Goal: Answer question/provide support: Share knowledge or assist other users

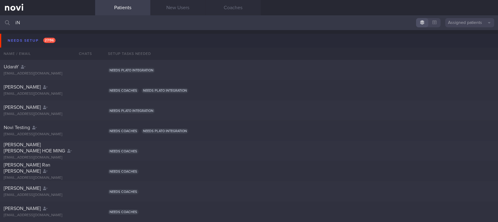
type input "i"
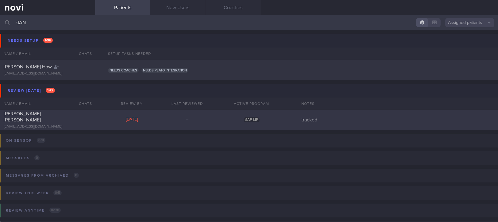
type input "kIAN"
click at [157, 122] on div "[DATE]" at bounding box center [131, 120] width 55 height 6
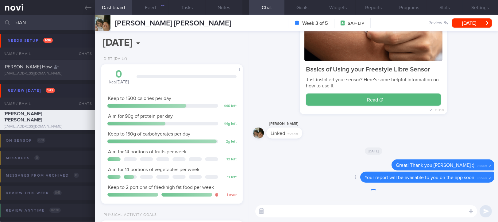
scroll to position [71, 124]
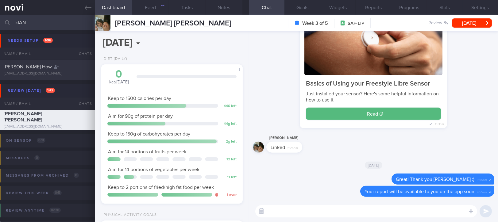
click at [349, 212] on textarea at bounding box center [366, 211] width 222 height 12
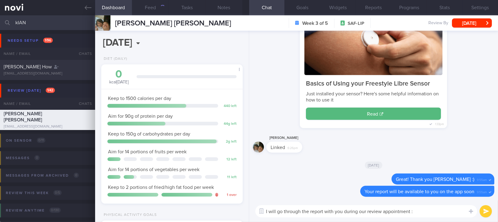
type textarea "I will go through the report with you during our review appointment :)"
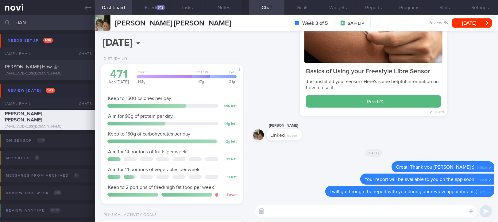
scroll to position [63, 126]
click at [153, 5] on button "Feed 342" at bounding box center [150, 7] width 37 height 15
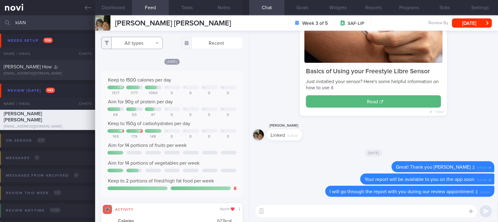
click at [150, 40] on button "All types" at bounding box center [131, 43] width 61 height 12
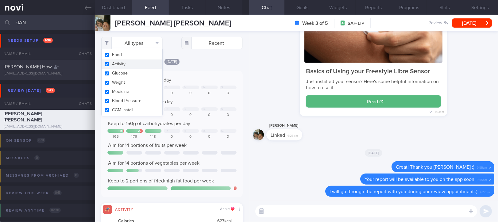
click at [138, 65] on button "Activity" at bounding box center [132, 64] width 61 height 9
checkbox input "false"
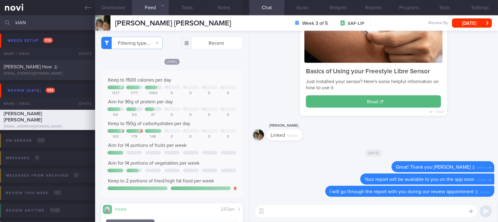
click at [200, 61] on div "[DATE]" at bounding box center [172, 61] width 142 height 6
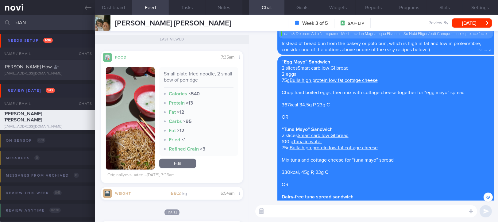
click at [299, 212] on textarea at bounding box center [366, 211] width 222 height 12
type textarea "Thanks for continuing to log your meals :)"
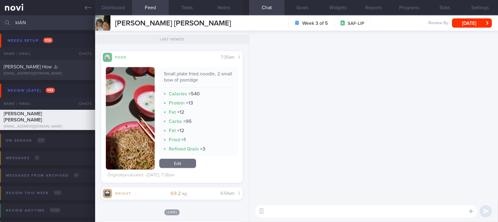
scroll to position [0, 0]
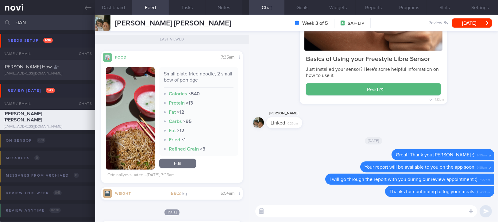
paste textarea "Use the 3R method when eating out: 1. Reduce - reduce carbohydrate if portion i…"
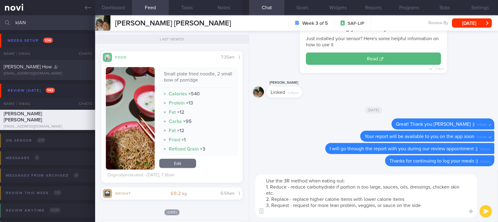
click at [275, 179] on textarea "Use the 3R method when eating out: 1. Reduce - reduce carbohydrate if portion i…" at bounding box center [366, 196] width 222 height 43
drag, startPoint x: 266, startPoint y: 179, endPoint x: 268, endPoint y: 169, distance: 9.6
click at [265, 179] on textarea "Use the 3R method when eating out: 1. Reduce - reduce carbohydrate if portion i…" at bounding box center [366, 196] width 222 height 43
click at [274, 186] on textarea "Use the 3R method when eating out: 1. Reduce - reduce carbohydrate if portion i…" at bounding box center [366, 196] width 222 height 43
drag, startPoint x: 275, startPoint y: 178, endPoint x: 266, endPoint y: 178, distance: 9.2
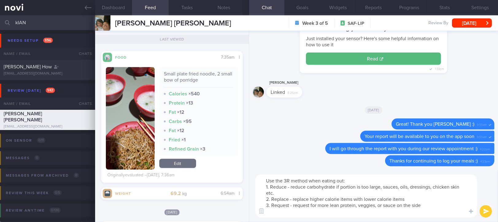
click at [266, 178] on textarea "Use the 3R method when eating out: 1. Reduce - reduce carbohydrate if portion i…" at bounding box center [366, 196] width 222 height 43
type textarea "Remember to use the 3R method when eating out: 1. Reduce - reduce carbohydrate …"
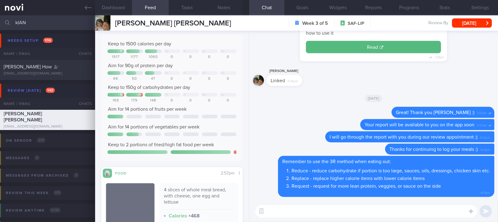
scroll to position [27, 0]
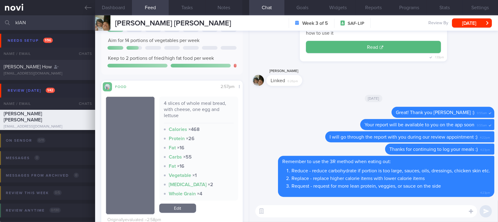
click at [303, 211] on textarea at bounding box center [366, 211] width 222 height 12
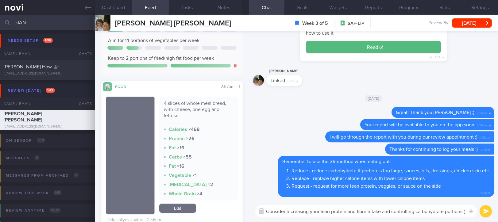
scroll to position [0, 0]
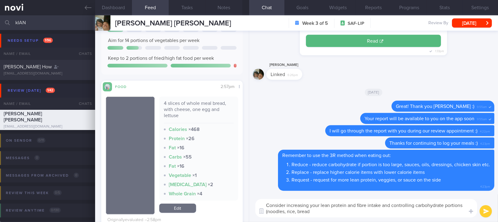
type textarea "Consider increasing your lean protein and fibre intake and controlling carbohyd…"
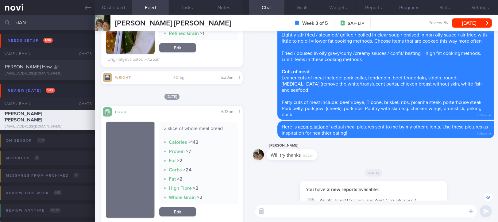
scroll to position [-2169, 0]
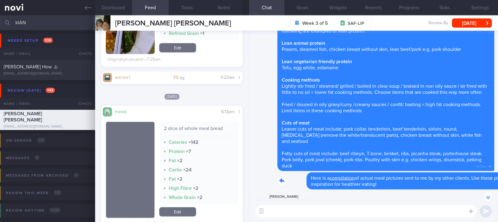
drag, startPoint x: 383, startPoint y: 188, endPoint x: 455, endPoint y: 188, distance: 72.1
click at [455, 188] on div "Delete Here is a compilation of actual meal pictures sent to me by my other cli…" at bounding box center [374, 181] width 242 height 17
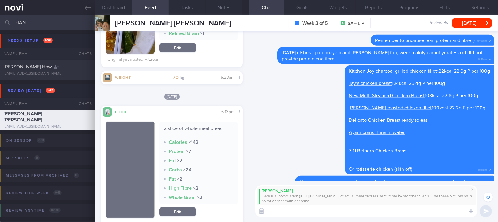
scroll to position [-1779, 0]
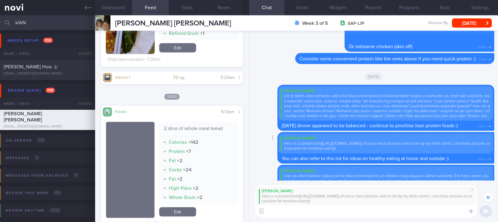
drag, startPoint x: 456, startPoint y: 161, endPoint x: 334, endPoint y: 160, distance: 121.9
click at [453, 161] on div "[PERSON_NAME] Here is a [compilation]([URL][DOMAIN_NAME]) of actual meal pictur…" at bounding box center [386, 148] width 217 height 32
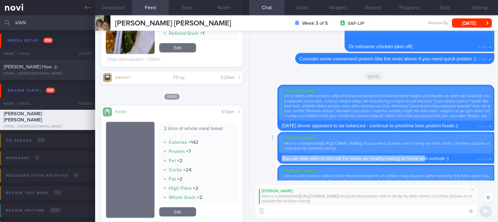
drag, startPoint x: 334, startPoint y: 160, endPoint x: 278, endPoint y: 158, distance: 55.6
click at [278, 158] on div "[PERSON_NAME] Here is a [compilation]([URL][DOMAIN_NAME]) of actual meal pictur…" at bounding box center [386, 148] width 217 height 32
copy span "You can also refer to this list for ideas on healthy eating at home an"
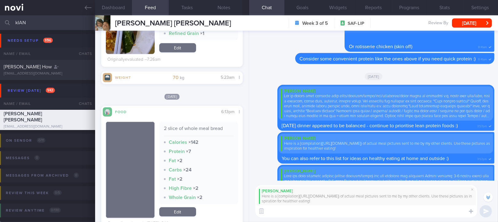
click at [282, 214] on textarea at bounding box center [366, 211] width 222 height 12
paste textarea "You can also refer to this list for ideas on healthy eating at home an"
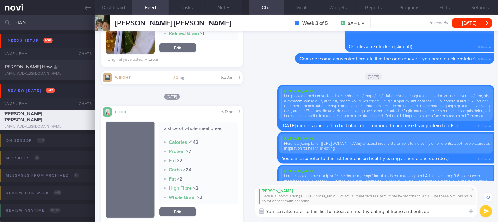
type textarea "You can also refer to this list for ideas on healthy eating at home and outside…"
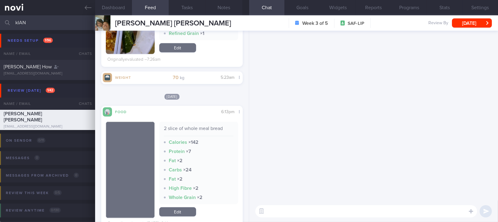
scroll to position [0, 0]
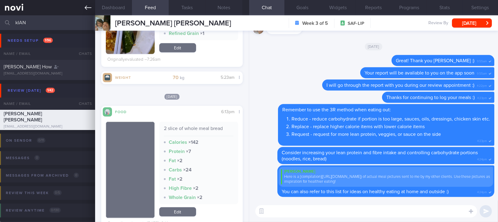
click at [88, 8] on icon at bounding box center [88, 7] width 7 height 7
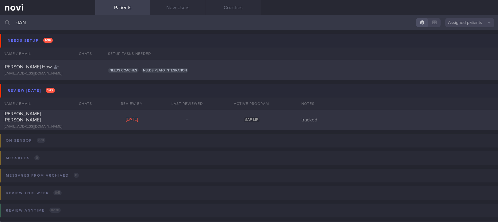
drag, startPoint x: 100, startPoint y: 25, endPoint x: 0, endPoint y: 23, distance: 100.4
click at [0, 23] on html "You are offline! Some functionality will be unavailable Patients New Users Coac…" at bounding box center [249, 111] width 498 height 222
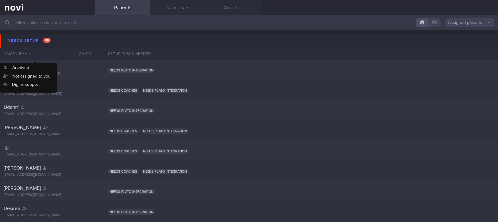
click at [34, 50] on div "Name / Email" at bounding box center [35, 54] width 71 height 12
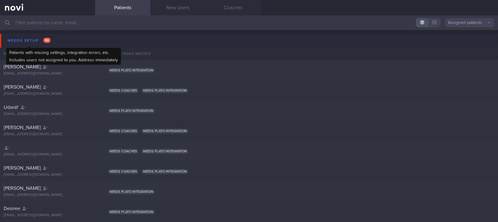
click at [35, 43] on div "Needs setup 96" at bounding box center [29, 41] width 46 height 8
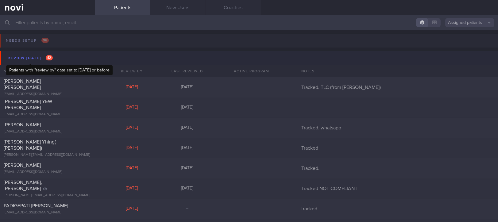
click at [39, 56] on div "Review [DATE] 42" at bounding box center [30, 58] width 48 height 8
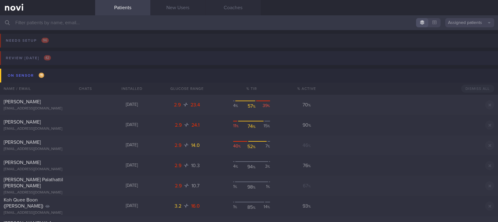
click at [59, 57] on button "Review [DATE] 42" at bounding box center [248, 59] width 500 height 17
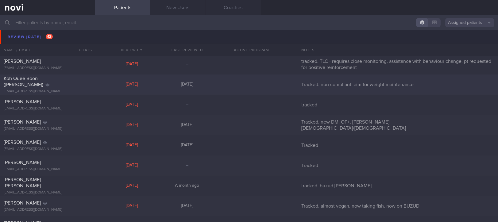
scroll to position [246, 0]
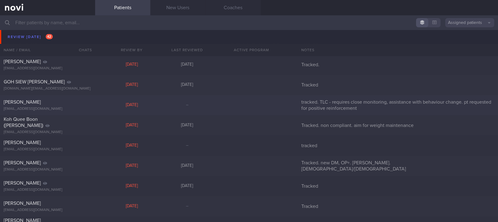
click at [94, 103] on div "[PERSON_NAME] [EMAIL_ADDRESS][DOMAIN_NAME]" at bounding box center [47, 105] width 95 height 12
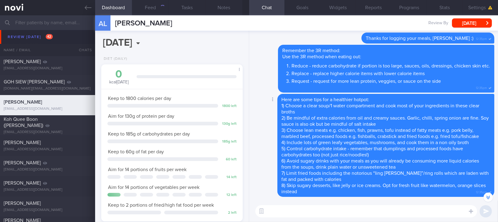
scroll to position [71, 124]
click at [157, 11] on button "Feed 219" at bounding box center [150, 7] width 37 height 15
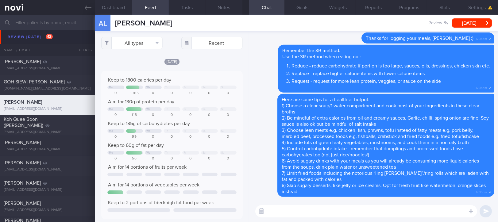
scroll to position [32, 127]
click at [142, 42] on button "All types" at bounding box center [131, 43] width 61 height 12
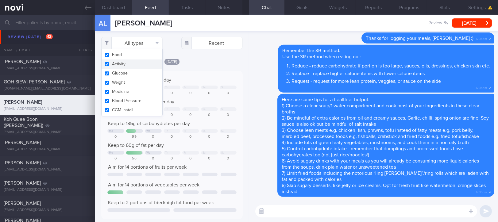
click at [133, 64] on button "Activity" at bounding box center [132, 64] width 61 height 9
click at [201, 62] on div "[DATE]" at bounding box center [172, 61] width 142 height 6
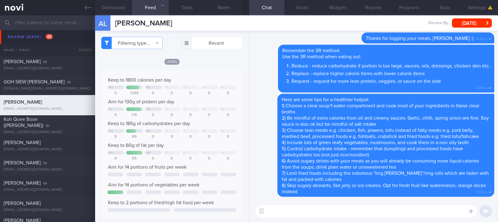
checkbox input "false"
click at [217, 84] on div "Keep to 1800 calories per day Mo We Th Fr Sa Su 0 1365 0 0 0 0 0 Aim for 130g o…" at bounding box center [171, 145] width 129 height 136
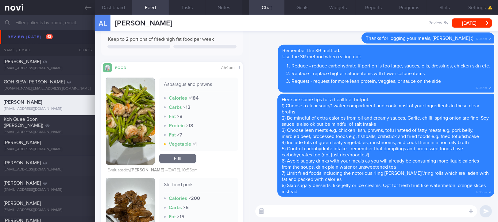
click at [280, 202] on div "​ ​" at bounding box center [373, 211] width 249 height 21
click at [282, 208] on textarea at bounding box center [366, 211] width 222 height 12
type textarea "Thanks for logging your meals [DATE], [PERSON_NAME]!"
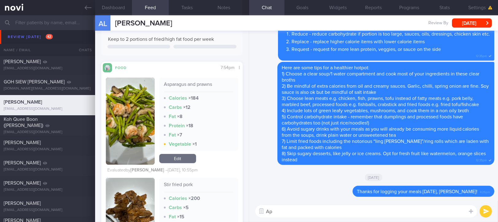
type textarea "A"
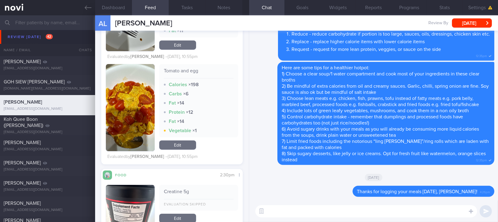
click at [294, 216] on textarea at bounding box center [366, 211] width 222 height 12
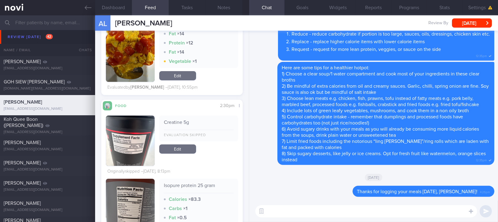
scroll to position [491, 0]
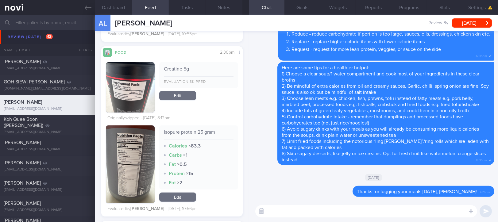
type textarea "A"
type textarea "Dinner appeared to be protein and fibre focused - well done :)"
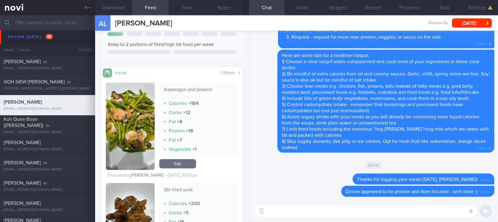
scroll to position [0, 0]
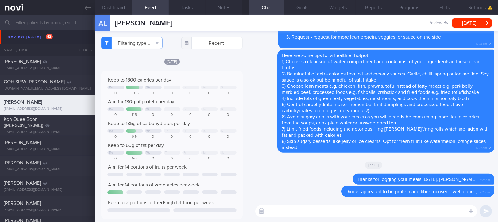
click at [309, 212] on textarea at bounding box center [366, 211] width 222 height 12
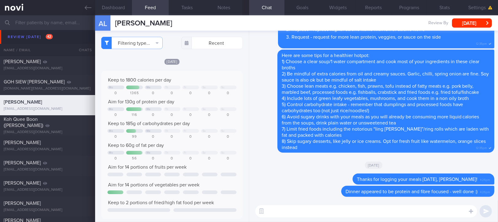
click at [309, 212] on textarea at bounding box center [366, 211] width 222 height 12
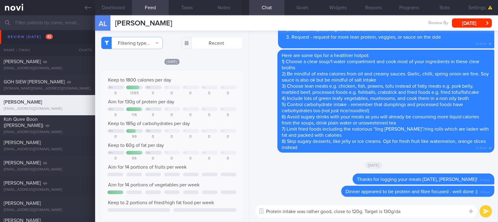
type textarea "Protein intake was rather good, close to 120g. Target is 130g/day"
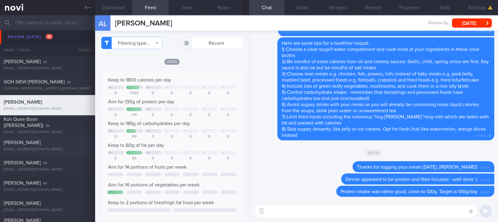
click at [34, 146] on div "[PERSON_NAME] [EMAIL_ADDRESS][DOMAIN_NAME]" at bounding box center [47, 146] width 95 height 12
type input "tracked"
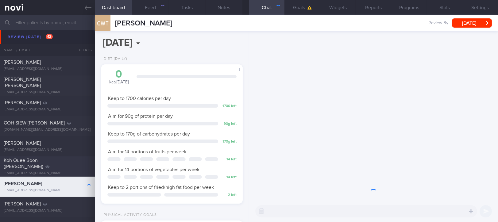
scroll to position [306928, 306865]
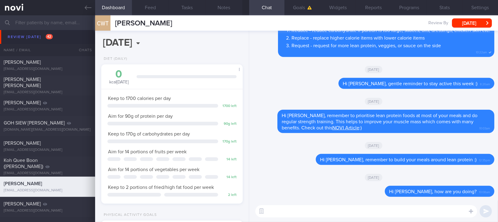
click at [424, 212] on textarea at bounding box center [366, 211] width 222 height 12
type textarea "h"
type textarea "Hi [PERSON_NAME], how are you doing?"
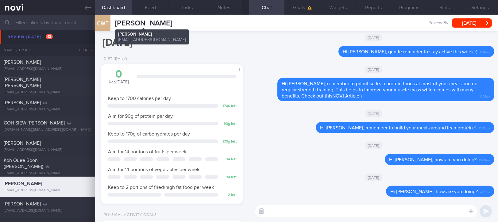
drag, startPoint x: 156, startPoint y: 23, endPoint x: 115, endPoint y: 21, distance: 40.6
click at [115, 21] on div "CWT [PERSON_NAME] [PERSON_NAME] [EMAIL_ADDRESS][DOMAIN_NAME] Review By [DATE] S…" at bounding box center [296, 22] width 403 height 15
copy span "[PERSON_NAME]"
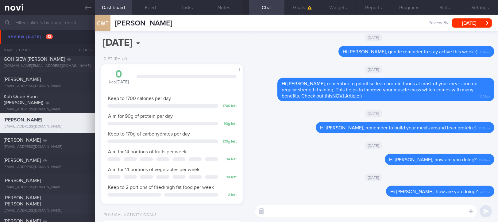
scroll to position [327, 0]
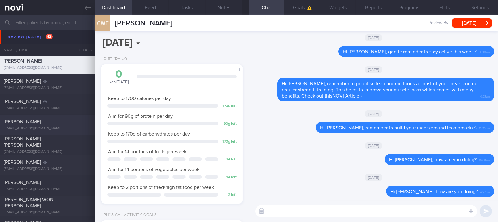
click at [77, 124] on div "[PERSON_NAME]" at bounding box center [47, 122] width 86 height 6
type input "Tracked"
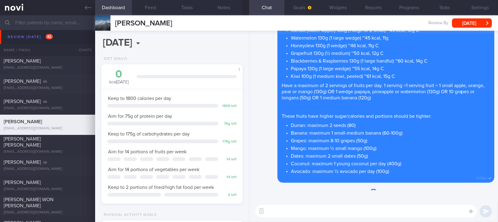
scroll to position [63, 126]
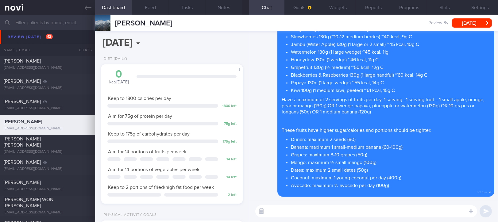
click at [378, 213] on textarea at bounding box center [366, 211] width 222 height 12
click at [303, 212] on textarea "Hi [PERSON_NAME]," at bounding box center [366, 211] width 222 height 12
paste textarea "I will be archiving your account shortly. You'll still be able to read all the …"
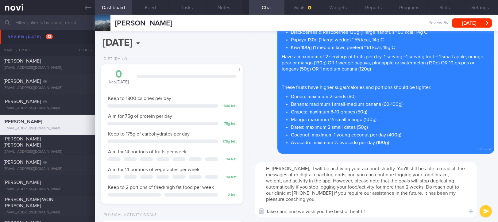
scroll to position [0, 0]
click at [387, 209] on textarea "Hi [PERSON_NAME], I will be archiving your account shortly. You'll still be abl…" at bounding box center [366, 189] width 222 height 55
click at [287, 169] on textarea "Hi [PERSON_NAME], I will be archiving your account shortly. You'll still be abl…" at bounding box center [366, 189] width 222 height 55
type textarea "Hi [PERSON_NAME], I will be archiving your account shortly. You'll still be abl…"
click at [363, 187] on textarea "Hi [PERSON_NAME], I will be archiving your account shortly. You'll still be abl…" at bounding box center [366, 189] width 222 height 55
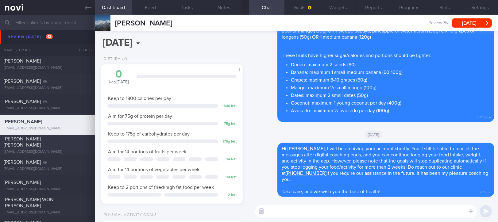
click at [74, 142] on div "[PERSON_NAME] [PERSON_NAME]" at bounding box center [47, 142] width 86 height 12
type input "tracked. buzud [PERSON_NAME]"
select select "7"
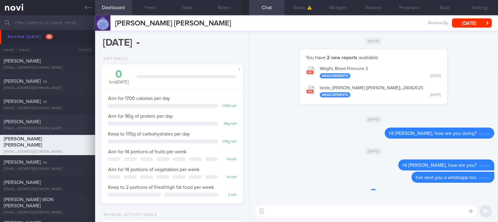
scroll to position [63, 126]
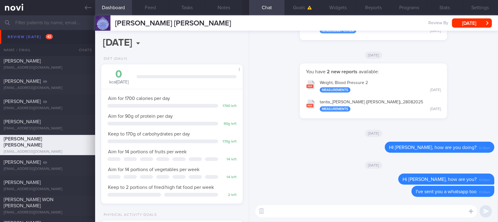
click at [406, 212] on textarea at bounding box center [366, 211] width 222 height 12
type textarea "Hi [PERSON_NAME], how are you?"
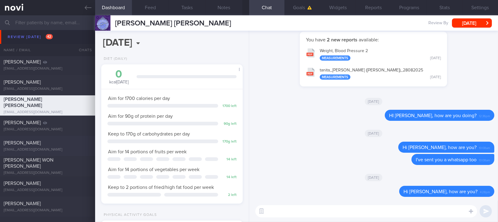
scroll to position [368, 0]
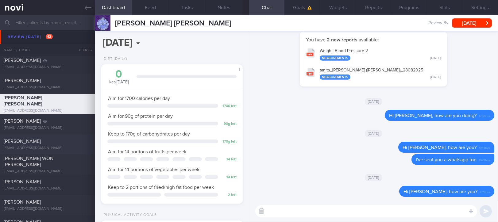
click at [59, 148] on div "[EMAIL_ADDRESS][DOMAIN_NAME]" at bounding box center [48, 148] width 88 height 5
type input "tracked"
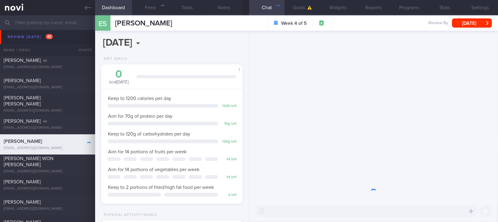
scroll to position [306920, 306867]
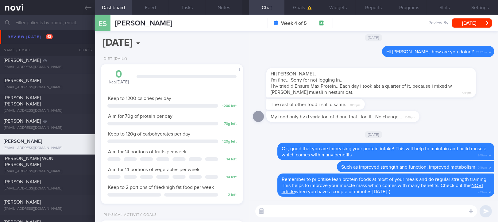
click at [373, 217] on textarea at bounding box center [366, 211] width 222 height 12
click at [371, 215] on textarea at bounding box center [366, 211] width 222 height 12
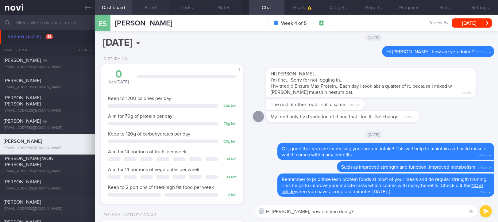
click at [153, 10] on button "Feed" at bounding box center [150, 7] width 37 height 15
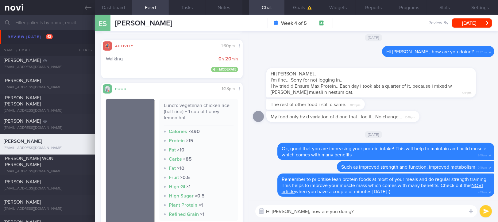
scroll to position [286, 0]
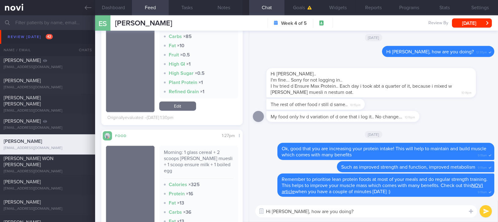
drag, startPoint x: 356, startPoint y: 213, endPoint x: 235, endPoint y: 215, distance: 121.9
click at [235, 215] on div "Dashboard Feed Tasks Notes Chat Goals Widgets Reports Programs Stats Settings E…" at bounding box center [296, 118] width 403 height 207
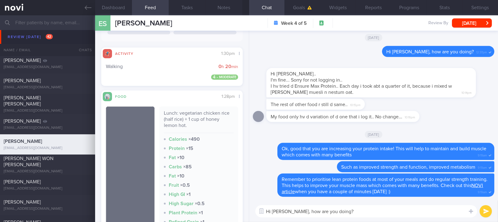
scroll to position [0, 0]
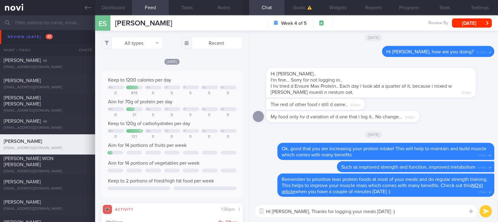
drag, startPoint x: 398, startPoint y: 212, endPoint x: 359, endPoint y: 209, distance: 39.7
click at [359, 209] on textarea "Hi [PERSON_NAME], Thanks for logging your meals [DATE] :)" at bounding box center [366, 211] width 222 height 12
click at [357, 214] on textarea "Hi [PERSON_NAME], Thanks for logging your meals [DATE] :)" at bounding box center [366, 211] width 222 height 12
click at [317, 214] on textarea "Hi [PERSON_NAME], Thanks for logging your meals [DATE] :)" at bounding box center [366, 211] width 222 height 12
click at [293, 212] on textarea "Hi [PERSON_NAME], Thanks for logging your meals [DATE] :)" at bounding box center [366, 211] width 222 height 12
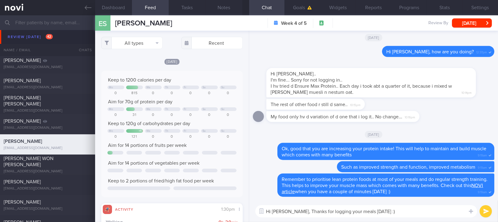
drag, startPoint x: 294, startPoint y: 211, endPoint x: 432, endPoint y: 206, distance: 138.2
click at [432, 206] on textarea "Hi [PERSON_NAME], Thanks for logging your meals [DATE] :)" at bounding box center [366, 211] width 222 height 12
type textarea "Hi [PERSON_NAME], remember to focus on lean protein and high fibre foods :)"
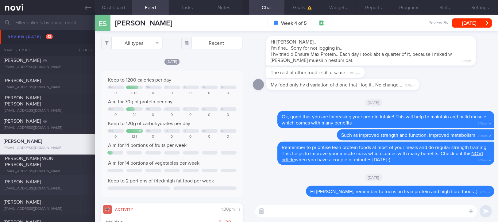
click at [66, 185] on div "[PERSON_NAME] [EMAIL_ADDRESS][DOMAIN_NAME]" at bounding box center [47, 185] width 95 height 12
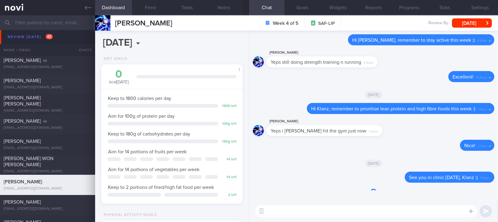
scroll to position [63, 126]
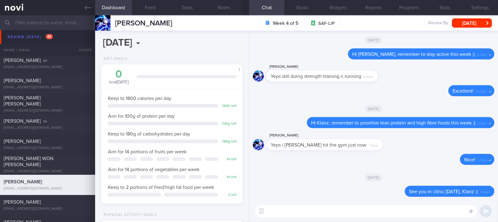
click at [437, 214] on textarea at bounding box center [366, 211] width 222 height 12
click at [74, 204] on div "[PERSON_NAME]" at bounding box center [47, 202] width 86 height 6
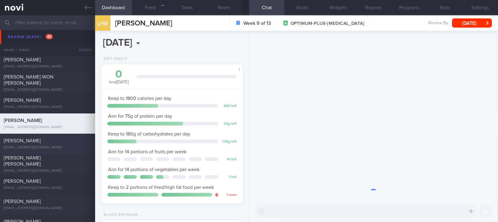
scroll to position [62, 124]
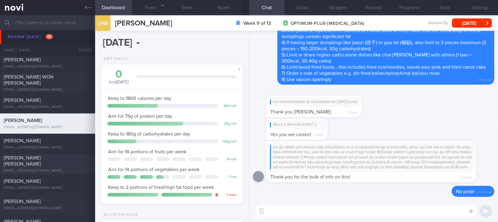
click at [67, 165] on div "[PERSON_NAME] [PERSON_NAME] [EMAIL_ADDRESS][DOMAIN_NAME]" at bounding box center [47, 164] width 95 height 18
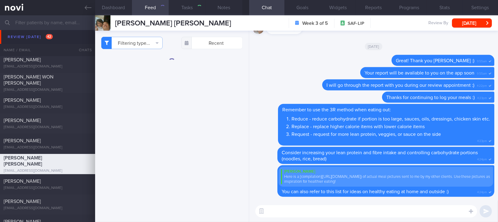
type input "tracked"
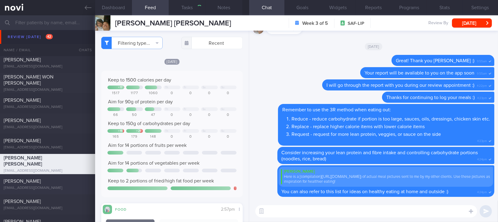
scroll to position [491, 0]
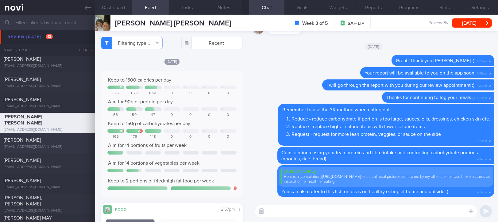
click at [73, 145] on div "[EMAIL_ADDRESS][DOMAIN_NAME]" at bounding box center [48, 147] width 88 height 5
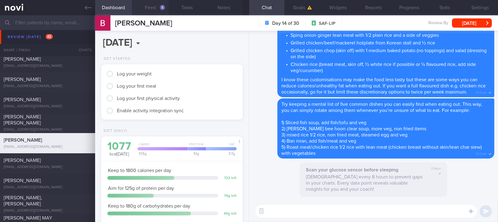
scroll to position [63, 126]
click at [159, 9] on button "Feed 5" at bounding box center [150, 7] width 37 height 15
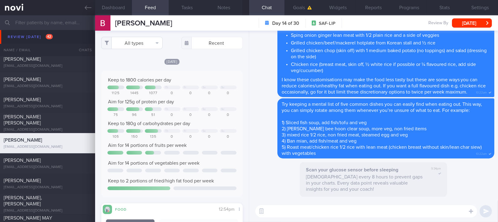
scroll to position [306905, 306862]
click at [134, 41] on button "All types" at bounding box center [131, 43] width 61 height 12
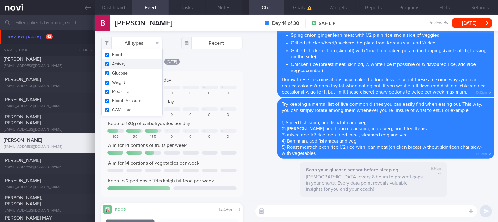
click at [130, 65] on button "Activity" at bounding box center [132, 64] width 61 height 9
checkbox input "false"
click at [196, 72] on div "Keep to 1800 calories per day Th Fr Sa Su 1125 1445 1077 0 0 0 0 Aim for 125g o…" at bounding box center [172, 134] width 142 height 126
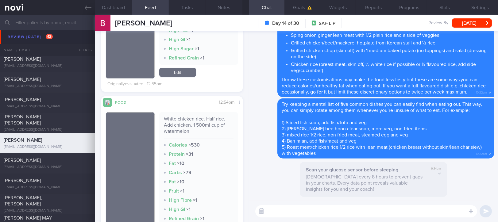
click at [288, 208] on textarea at bounding box center [366, 211] width 222 height 12
type textarea "Good job with the white chicken rice half rice add chicken :)"
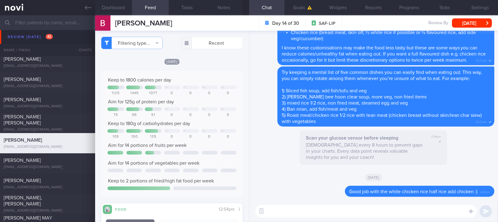
click at [327, 209] on textarea at bounding box center [366, 211] width 222 height 12
paste textarea "Kaya toast is high in fat (butter) and sugar (kaya). Try to ask for no/less but…"
type textarea "Kaya toast is high in fat (butter) and sugar (kaya). Try to ask for no/less but…"
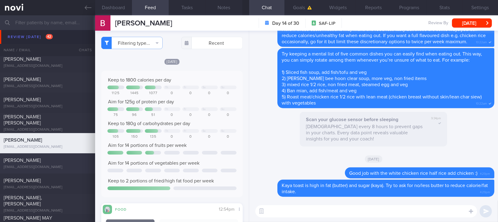
click at [69, 169] on div "[EMAIL_ADDRESS][DOMAIN_NAME]" at bounding box center [48, 167] width 88 height 5
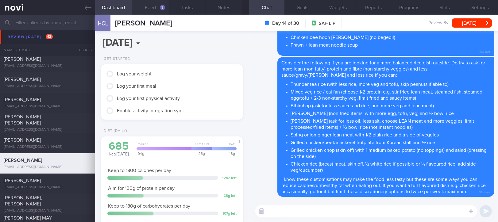
click at [164, 11] on button "Feed 8" at bounding box center [150, 7] width 37 height 15
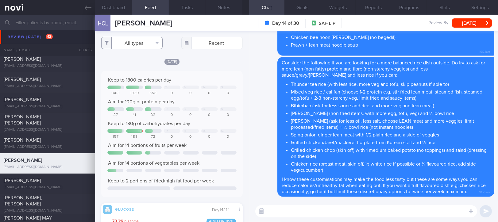
click at [142, 41] on button "All types" at bounding box center [131, 43] width 61 height 12
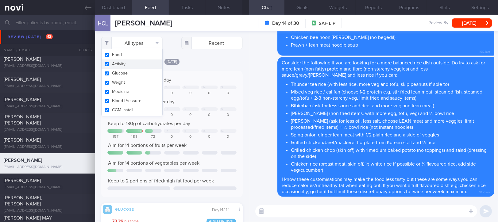
click at [120, 64] on button "Activity" at bounding box center [132, 64] width 61 height 9
checkbox input "false"
click at [179, 73] on div "Keep to 1800 calories per day Th Fr Sa Su 1403 1320 558 0 0 0 0 Aim for 100g of…" at bounding box center [172, 134] width 142 height 126
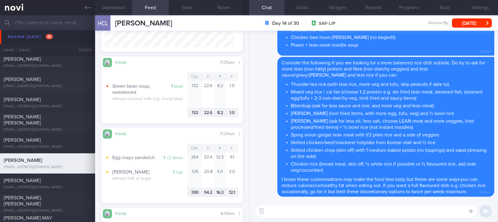
click at [308, 214] on textarea at bounding box center [366, 211] width 222 height 12
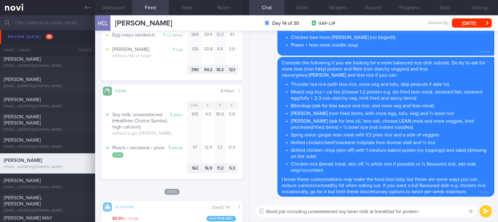
type textarea "Good job including unsweetened soy bean milk at breakfast for protein :)"
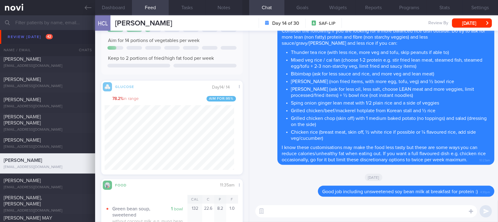
click at [373, 220] on div "​ ​" at bounding box center [373, 211] width 249 height 21
click at [371, 209] on textarea at bounding box center [366, 211] width 222 height 12
paste textarea "For a higher protein, lower fat/calorie egg mayo sandwich, try the following: 1…"
type textarea "For a higher protein, lower fat/calorie egg mayo sandwich, try the following: 1…"
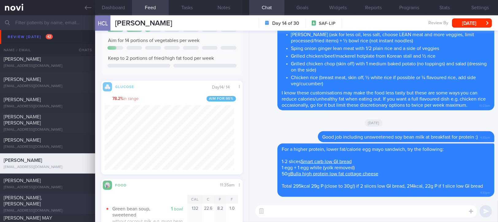
scroll to position [532, 0]
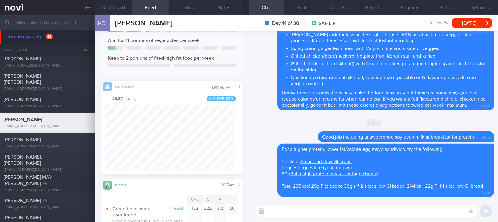
click at [61, 147] on div "[EMAIL_ADDRESS][DOMAIN_NAME]" at bounding box center [48, 147] width 88 height 5
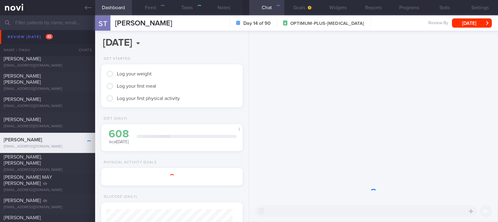
type input "tracked. T1DM on libre - watch for hypos"
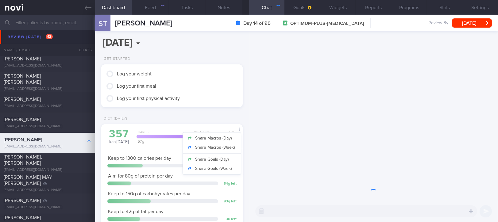
scroll to position [80, 126]
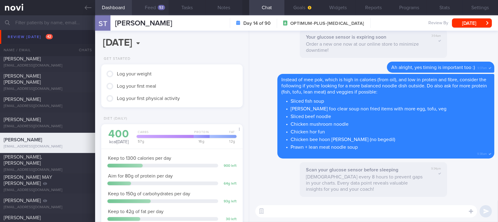
click at [160, 9] on div "52" at bounding box center [161, 7] width 7 height 5
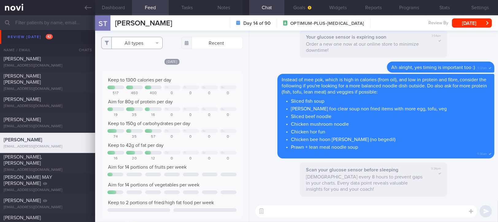
click at [143, 45] on button "All types" at bounding box center [131, 43] width 61 height 12
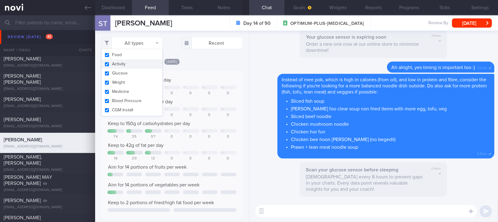
click at [126, 65] on button "Activity" at bounding box center [132, 64] width 61 height 9
checkbox input "false"
click at [197, 62] on div "[DATE]" at bounding box center [172, 61] width 142 height 6
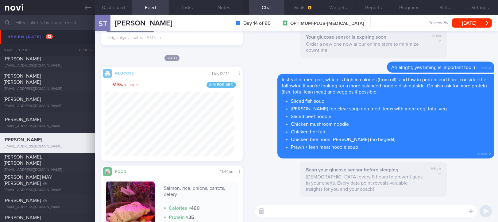
drag, startPoint x: 273, startPoint y: 212, endPoint x: 271, endPoint y: 209, distance: 3.5
click at [273, 210] on textarea at bounding box center [366, 211] width 222 height 12
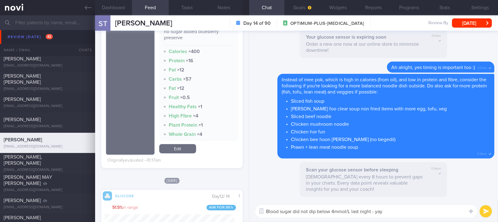
type textarea "Blood sugar did not dip below 4mmol/L last night - yay!"
type textarea "But blood sugar was higher [DATE] during the day too - 51% within range"
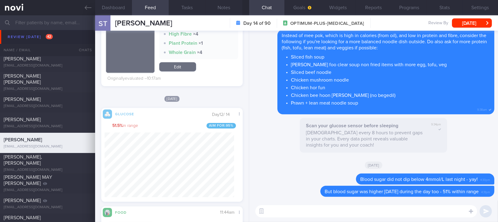
click at [324, 212] on textarea at bounding box center [366, 211] width 222 height 12
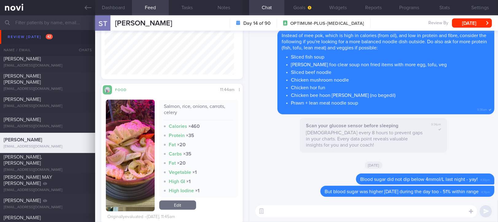
click at [314, 208] on textarea at bounding box center [366, 211] width 222 height 12
click at [309, 213] on textarea at bounding box center [366, 211] width 222 height 12
type textarea "May I know"
drag, startPoint x: 315, startPoint y: 210, endPoint x: 212, endPoint y: 212, distance: 103.5
click at [212, 212] on div "Dashboard Feed 52 Tasks Notes Chat Goals Widgets Reports Programs Stats Setting…" at bounding box center [296, 118] width 403 height 207
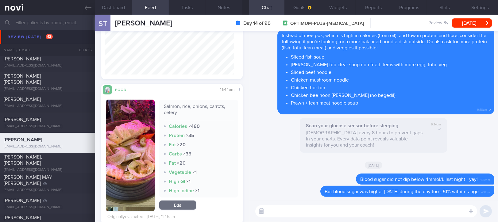
type textarea "I"
type textarea "A"
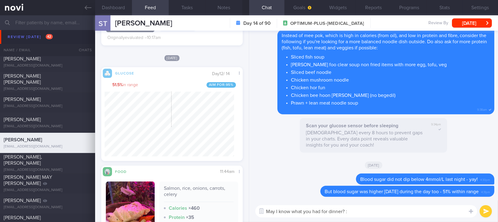
type textarea "May I know what you had for dinner? :)"
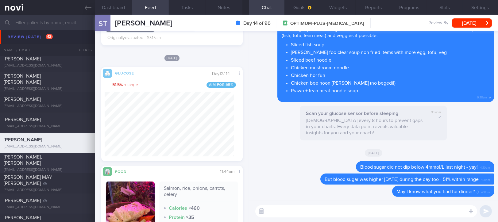
scroll to position [573, 0]
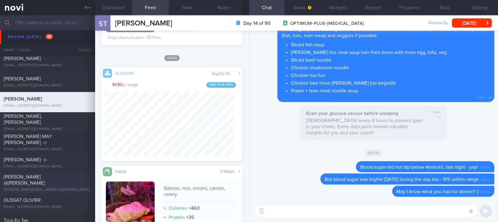
click at [62, 185] on div "[PERSON_NAME] @[PERSON_NAME]" at bounding box center [47, 180] width 86 height 12
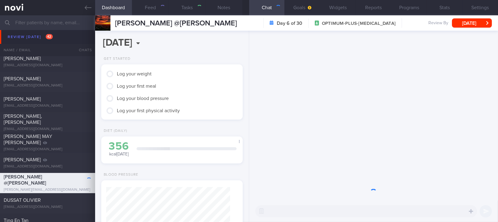
type input "Tracked"
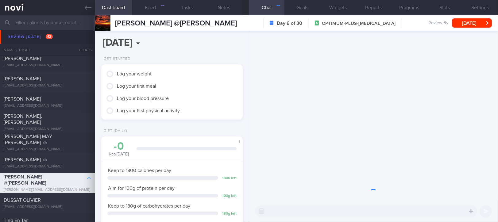
scroll to position [62, 124]
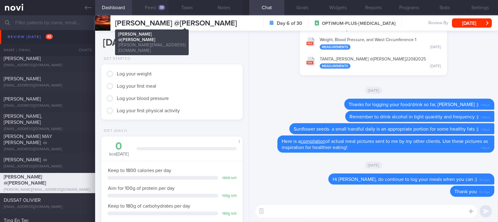
click at [158, 14] on button "Feed 33" at bounding box center [150, 7] width 37 height 15
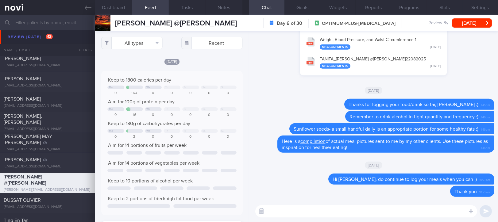
scroll to position [32, 127]
click at [152, 45] on button "All types" at bounding box center [131, 43] width 61 height 12
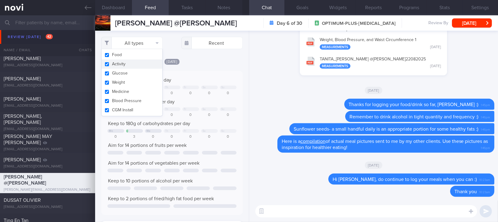
click at [134, 64] on button "Activity" at bounding box center [132, 64] width 61 height 9
checkbox input "false"
click at [194, 137] on div "0" at bounding box center [190, 137] width 17 height 5
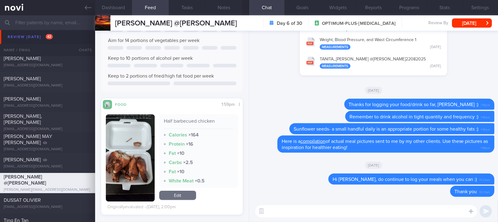
click at [148, 165] on button "button" at bounding box center [130, 158] width 49 height 87
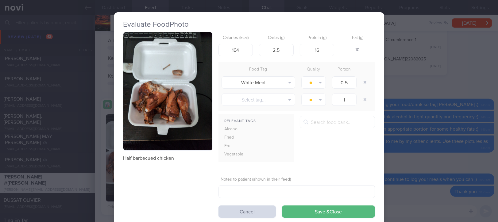
drag, startPoint x: 184, startPoint y: 98, endPoint x: 261, endPoint y: 163, distance: 100.9
click at [184, 98] on button "button" at bounding box center [167, 91] width 89 height 118
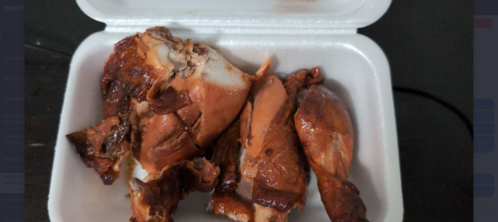
drag, startPoint x: 408, startPoint y: 168, endPoint x: 412, endPoint y: 168, distance: 4.0
click at [408, 168] on img at bounding box center [249, 77] width 449 height 596
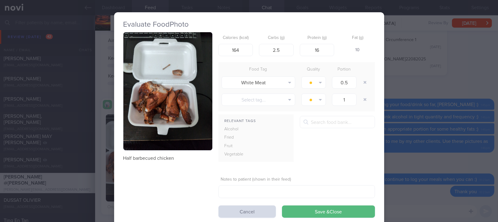
drag, startPoint x: 422, startPoint y: 170, endPoint x: 387, endPoint y: 190, distance: 41.1
click at [422, 170] on div "Evaluate Food Photo Half barbecued chicken Calories (kcal) 164 Carbs (g) 2.5 Pr…" at bounding box center [249, 111] width 498 height 222
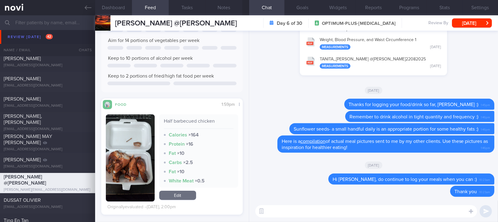
click at [353, 210] on textarea at bounding box center [366, 211] width 222 height 12
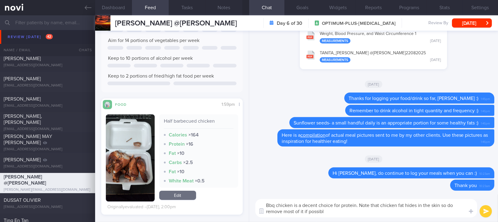
type textarea "Bbq chicken is a decent choice for protein. Note that chicken fat hides in the …"
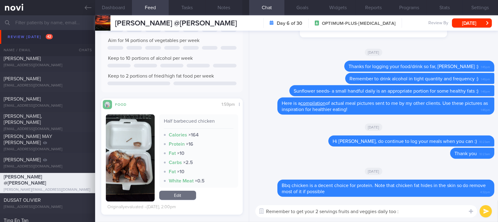
type textarea "Remember to get your 2 servings fruits and veggies daily too :)"
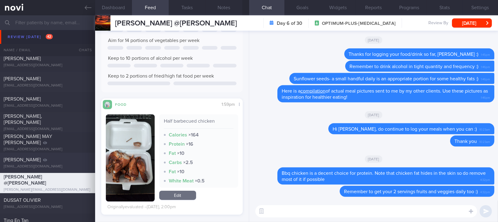
scroll to position [655, 0]
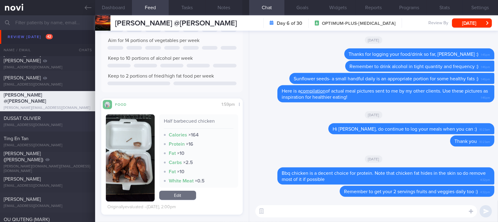
click at [25, 119] on span "DUSSAT OLIVIER" at bounding box center [22, 118] width 37 height 5
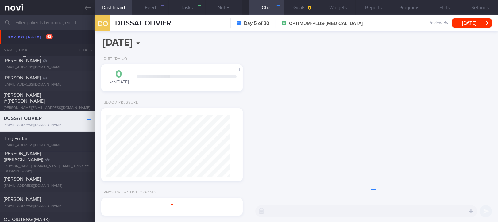
type input "tracked"
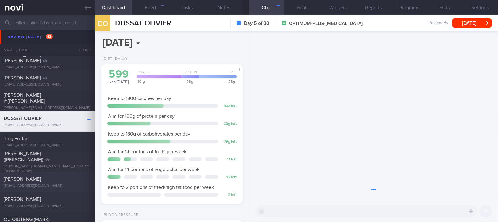
scroll to position [306920, 306867]
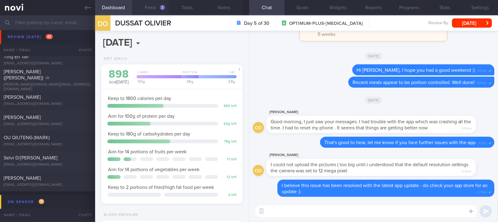
drag, startPoint x: 155, startPoint y: 9, endPoint x: 156, endPoint y: 14, distance: 5.3
click at [154, 9] on button "Feed 2" at bounding box center [150, 7] width 37 height 15
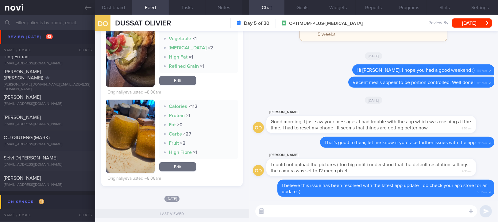
click at [341, 214] on textarea at bounding box center [366, 211] width 222 height 12
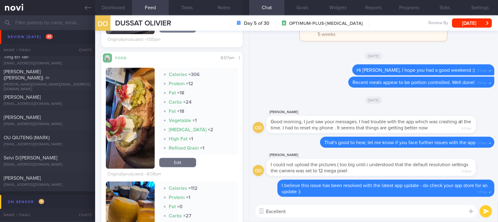
click at [111, 117] on img "button" at bounding box center [130, 118] width 49 height 101
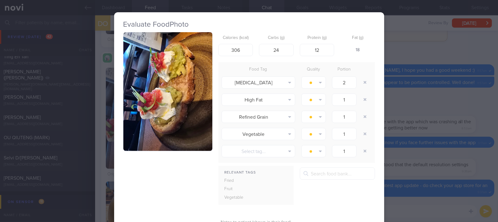
click at [167, 95] on button "button" at bounding box center [167, 91] width 89 height 119
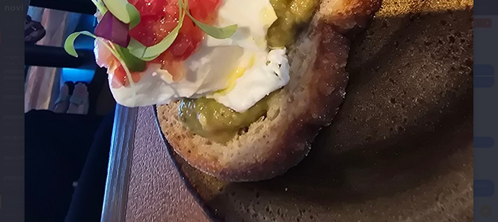
scroll to position [368, 0]
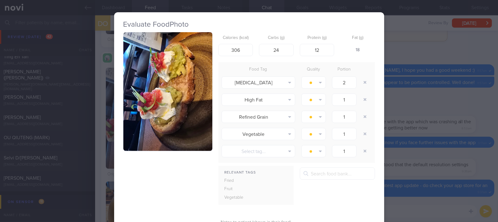
click at [418, 200] on div "Evaluate Food Photo Calories (kcal) 306 Carbs (g) 24 Protein (g) 12 Fat (g) 18 …" at bounding box center [249, 111] width 498 height 222
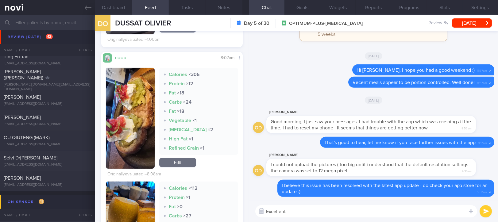
click at [357, 215] on textarea "Excellent" at bounding box center [366, 211] width 222 height 12
type textarea "Excellent options lately, [PERSON_NAME]! :)"
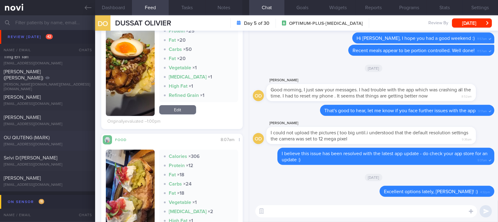
scroll to position [696, 0]
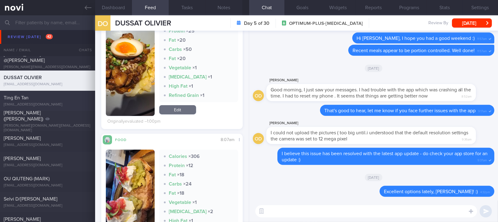
click at [66, 104] on div "[EMAIL_ADDRESS][DOMAIN_NAME]" at bounding box center [48, 105] width 88 height 5
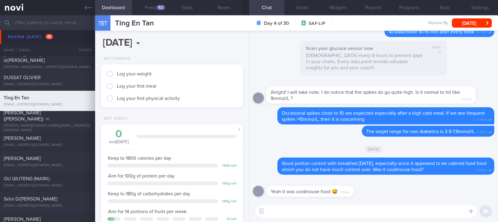
scroll to position [80, 126]
click at [157, 12] on button "Feed 162" at bounding box center [150, 7] width 37 height 15
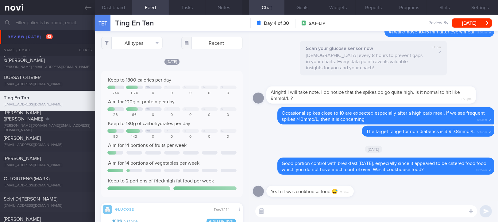
scroll to position [306960, 306864]
click at [144, 42] on button "All types" at bounding box center [131, 43] width 61 height 12
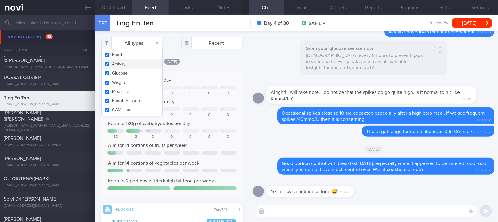
click at [124, 64] on button "Activity" at bounding box center [132, 64] width 61 height 9
click at [190, 82] on div "Keep to 1800 calories per day" at bounding box center [171, 80] width 129 height 6
checkbox input "false"
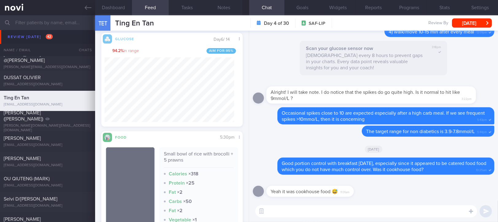
click at [294, 213] on textarea at bounding box center [366, 211] width 222 height 12
type textarea "Well done keeping blood sugar withing range recently :)"
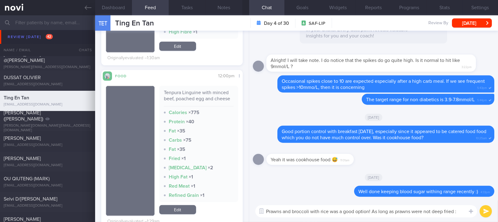
type textarea "Prawns and broccoli with rice was a good option! As long as prawns were not dee…"
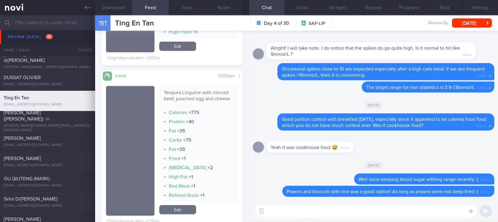
click at [301, 213] on textarea at bounding box center [366, 211] width 222 height 12
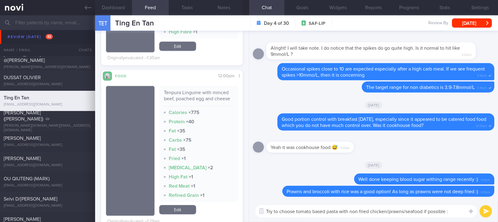
type textarea "Try to choose tomato based pasta with non fried chicken/prawns/seafood if possi…"
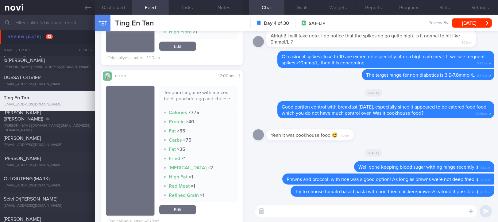
click at [367, 219] on div "​ ​" at bounding box center [373, 211] width 249 height 21
click at [366, 210] on textarea at bounding box center [366, 211] width 222 height 12
type textarea "Instead of cheesy/creamy pastas with fried toppings :)"
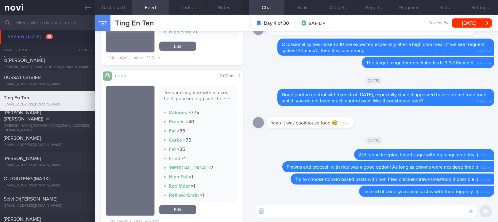
drag, startPoint x: 84, startPoint y: 12, endPoint x: 179, endPoint y: 46, distance: 101.4
click at [84, 12] on link at bounding box center [47, 7] width 95 height 15
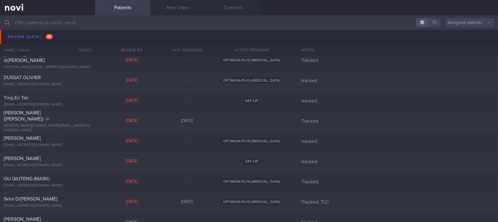
click at [61, 38] on div "[PERSON_NAME]" at bounding box center [47, 37] width 86 height 6
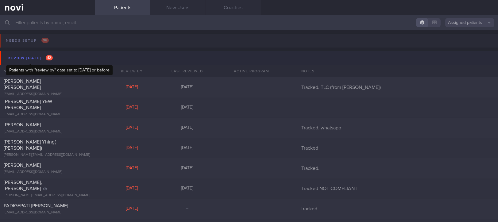
click at [50, 58] on span "42" at bounding box center [49, 57] width 7 height 5
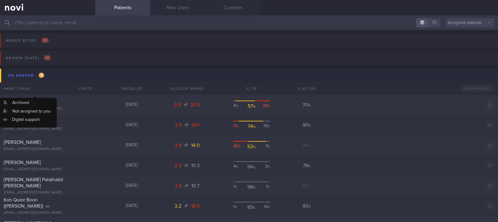
click at [48, 75] on button "On sensor 11" at bounding box center [250, 76] width 500 height 14
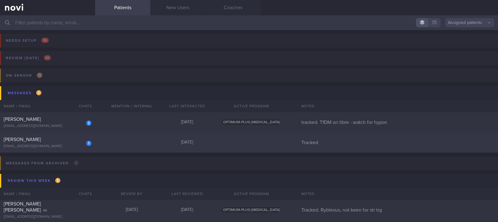
click at [78, 145] on div "1" at bounding box center [85, 142] width 14 height 10
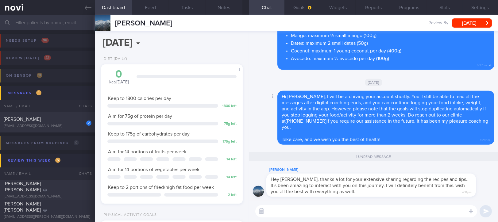
scroll to position [63, 126]
click at [374, 207] on textarea at bounding box center [366, 211] width 222 height 12
click at [354, 208] on textarea at bounding box center [366, 211] width 222 height 12
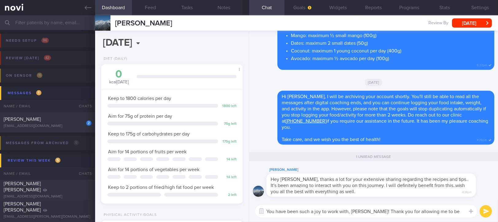
scroll to position [0, 0]
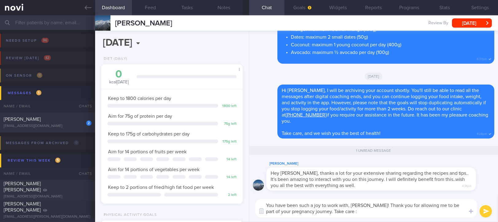
type textarea "You have been such a joy to work with, [PERSON_NAME]! Thank you for allowing me…"
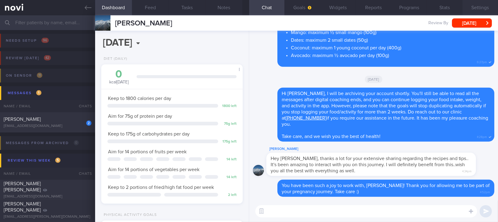
click at [481, 11] on button "Settings" at bounding box center [481, 7] width 36 height 15
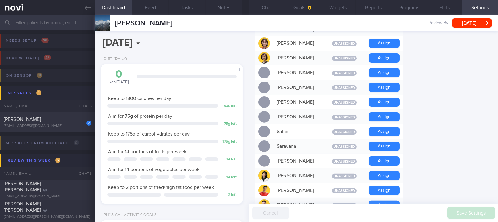
scroll to position [585, 0]
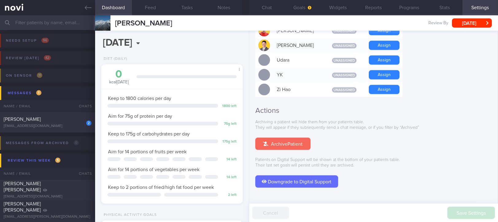
click at [296, 138] on button "Archive Patient" at bounding box center [282, 144] width 55 height 12
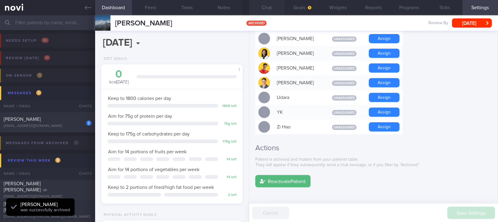
scroll to position [63, 126]
click at [265, 7] on button "Chat" at bounding box center [267, 7] width 36 height 15
